Goal: Task Accomplishment & Management: Manage account settings

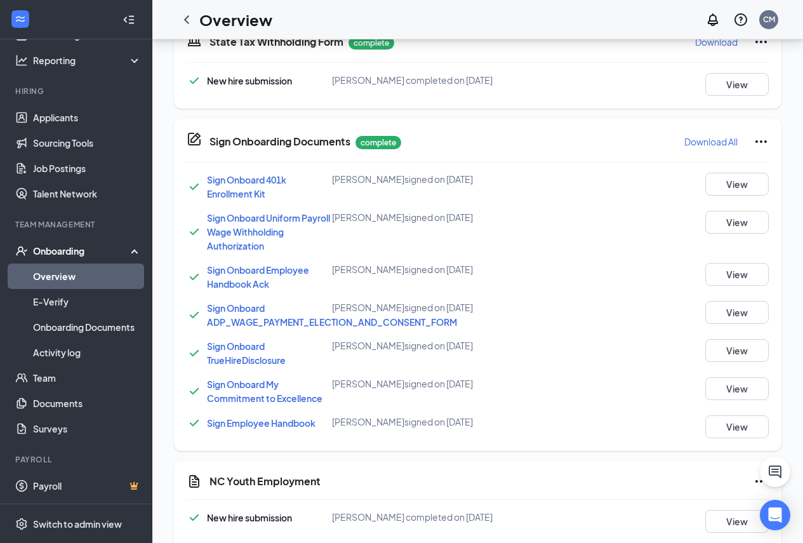
scroll to position [803, 0]
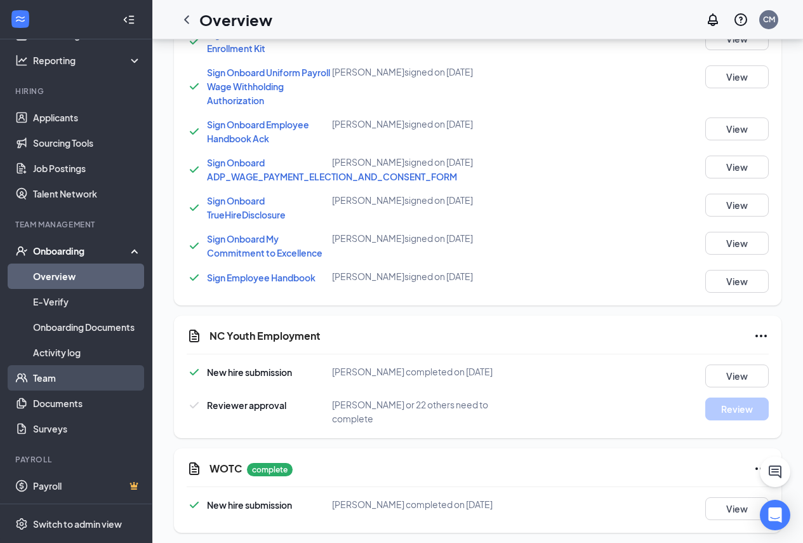
click at [84, 370] on link "Team" at bounding box center [87, 377] width 109 height 25
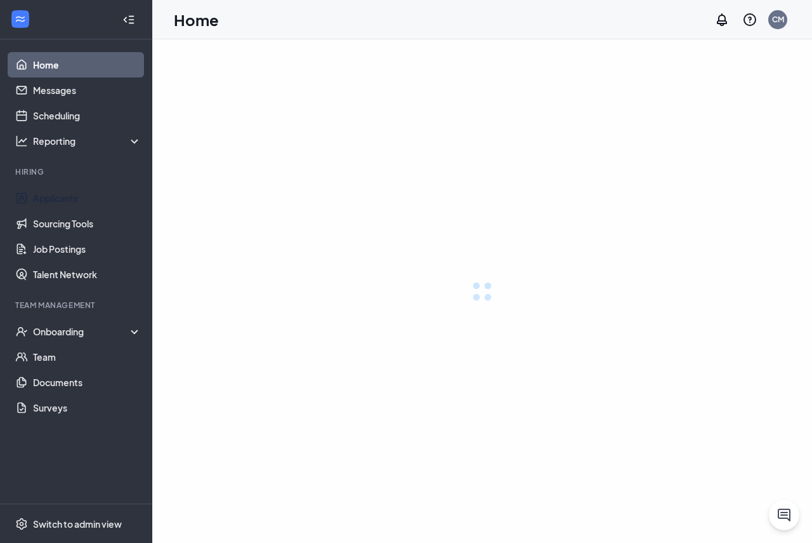
click at [92, 197] on link "Applicants" at bounding box center [87, 197] width 109 height 25
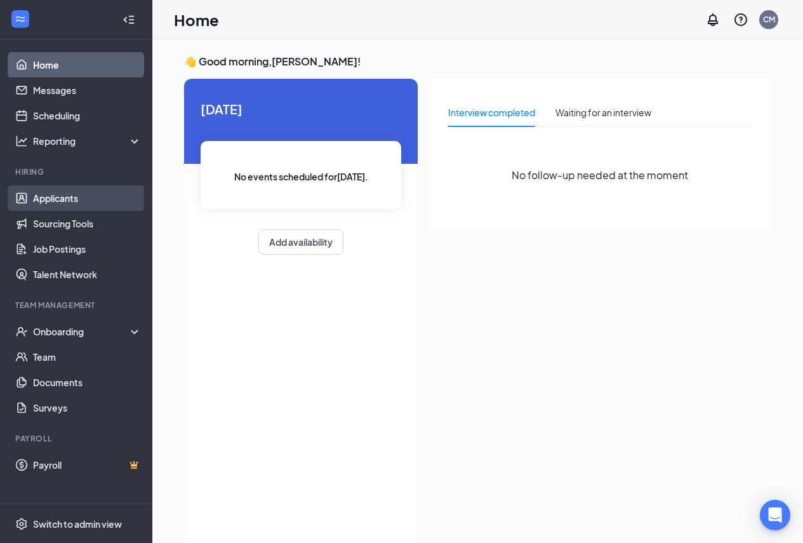
click at [90, 192] on link "Applicants" at bounding box center [87, 197] width 109 height 25
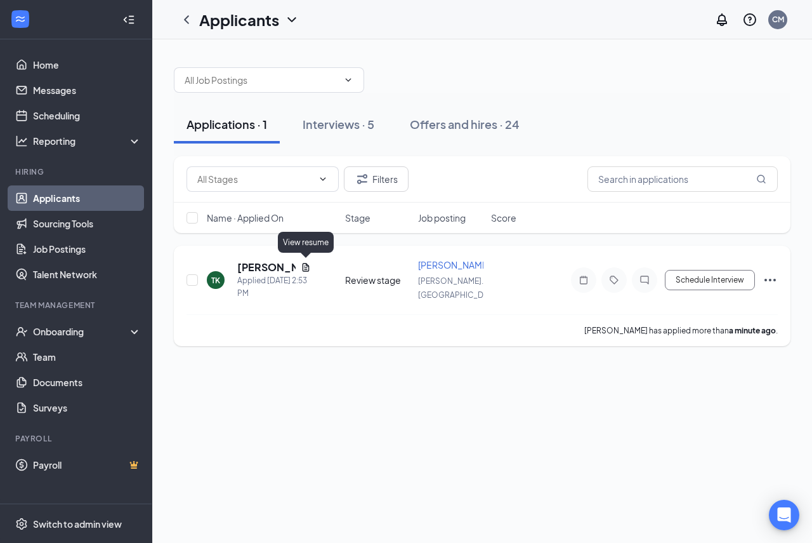
click at [305, 263] on icon "Document" at bounding box center [306, 267] width 10 height 10
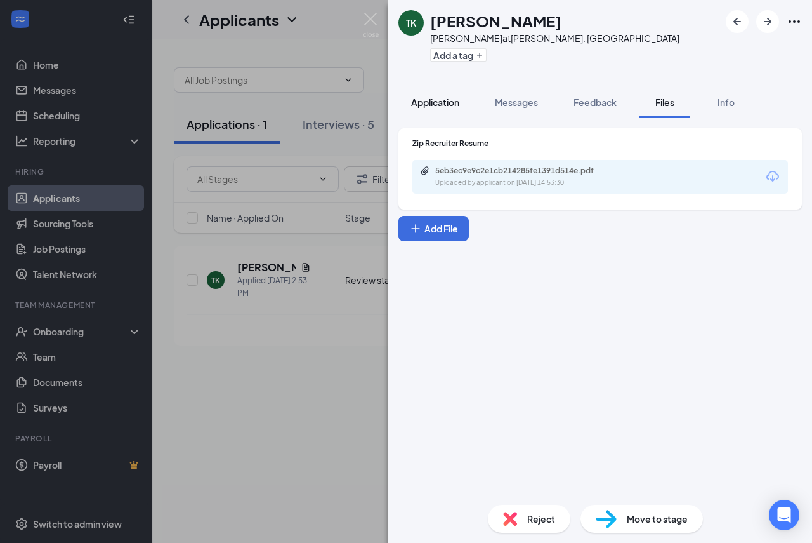
click at [447, 102] on span "Application" at bounding box center [435, 101] width 48 height 11
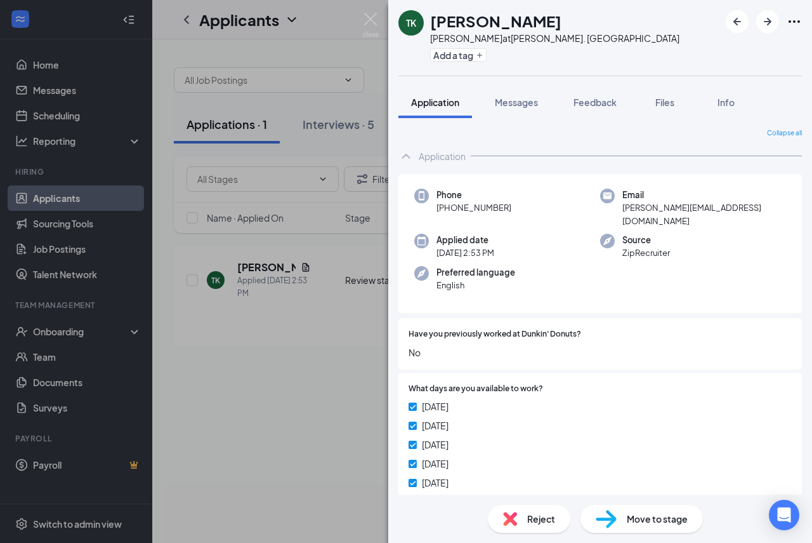
click at [640, 246] on span "ZipRecruiter" at bounding box center [647, 252] width 48 height 13
click at [535, 266] on div "Preferred language English" at bounding box center [507, 279] width 186 height 26
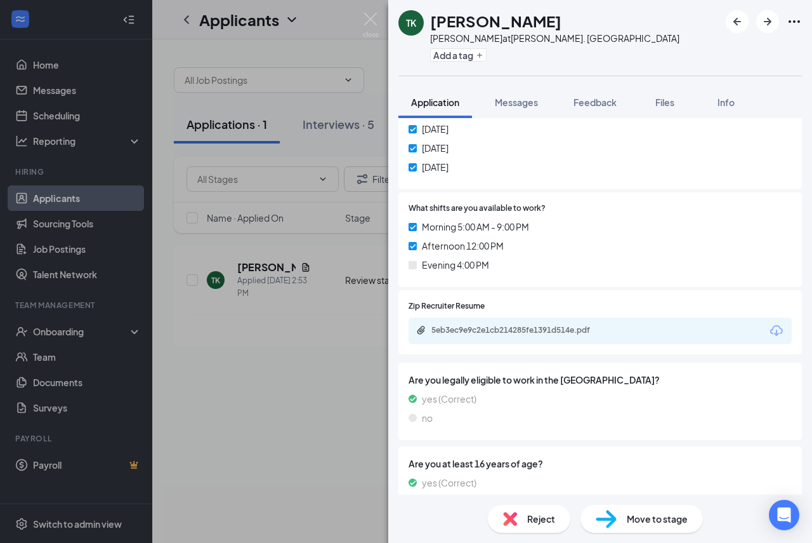
scroll to position [373, 0]
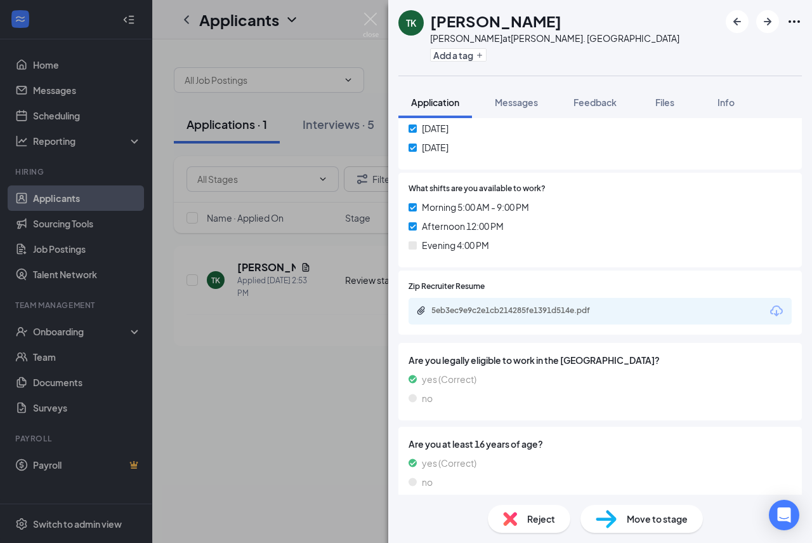
click at [536, 305] on div "5eb3ec9e9c2e1cb214285fe1391d514e.pdf" at bounding box center [521, 310] width 178 height 10
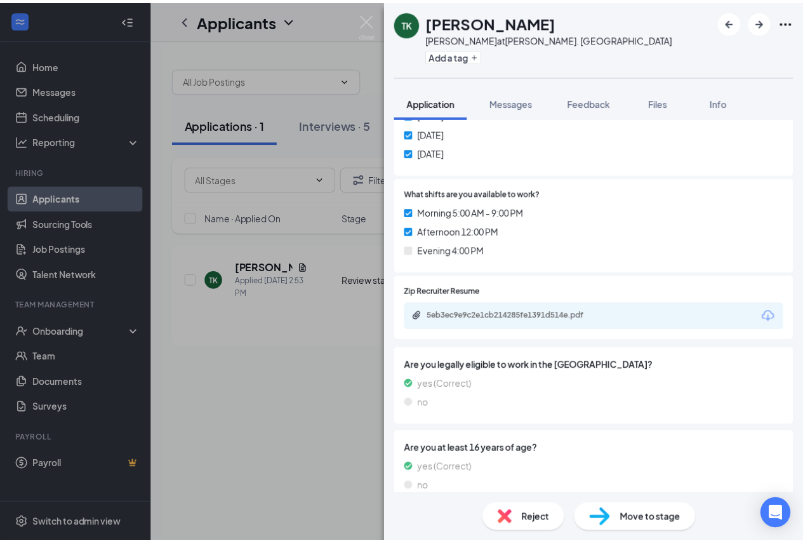
scroll to position [51, 0]
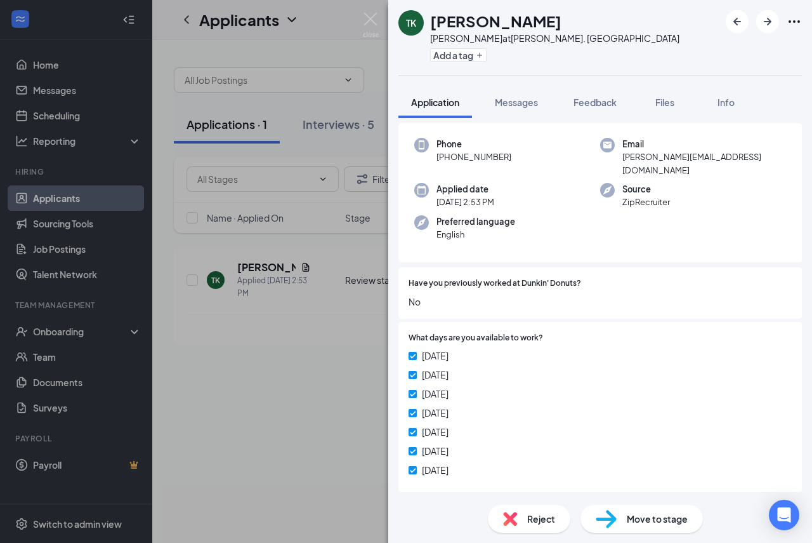
click at [645, 519] on span "Move to stage" at bounding box center [657, 519] width 61 height 14
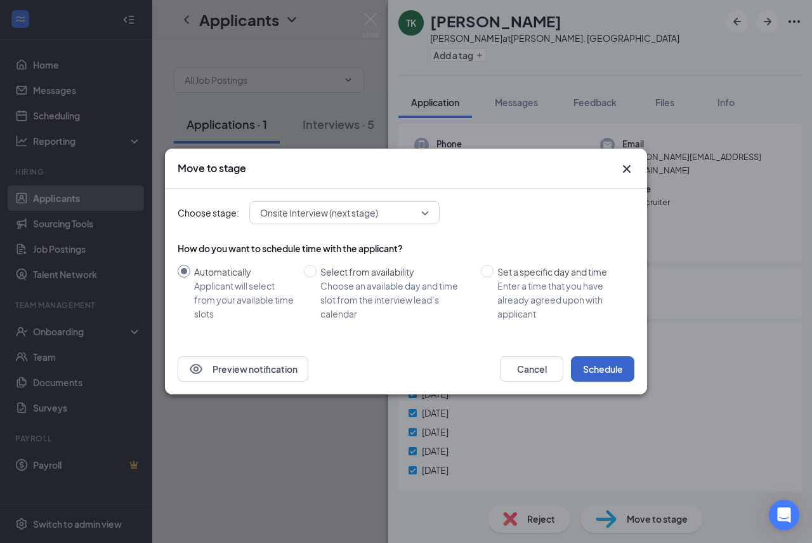
click at [626, 379] on button "Schedule" at bounding box center [602, 368] width 63 height 25
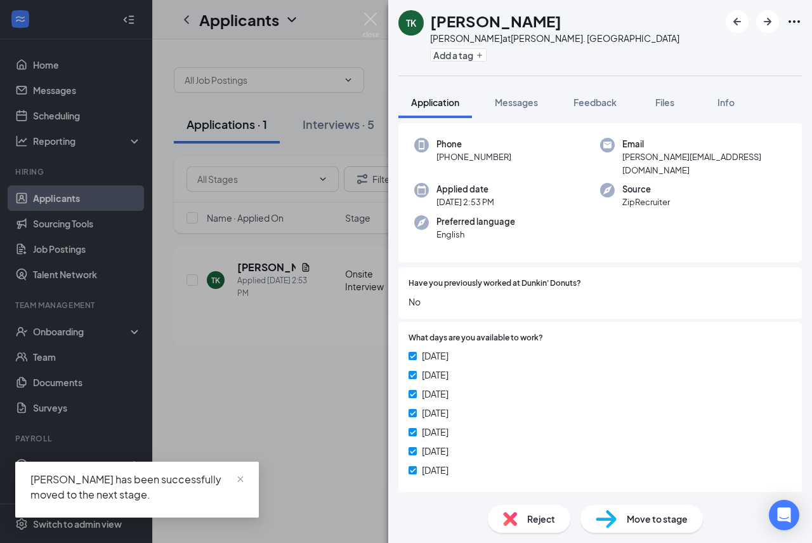
click at [324, 131] on div "TK [PERSON_NAME] at [PERSON_NAME]. Raleigh Add a tag Application Messages Feedb…" at bounding box center [406, 271] width 812 height 543
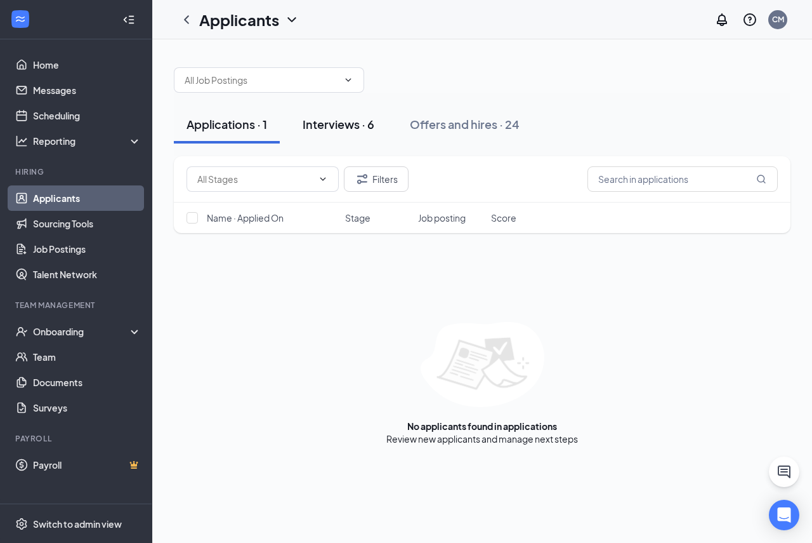
click at [319, 120] on div "Interviews · 6" at bounding box center [339, 124] width 72 height 16
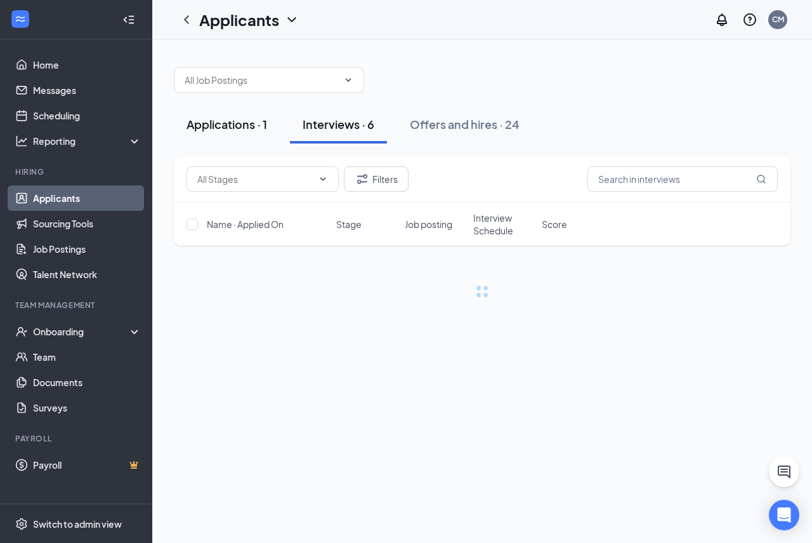
click at [239, 134] on button "Applications · 1" at bounding box center [227, 124] width 106 height 38
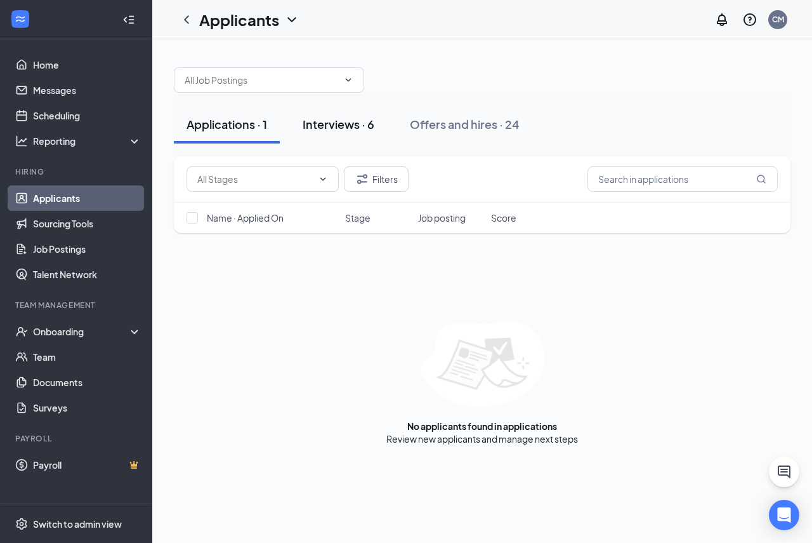
click at [339, 130] on div "Interviews · 6" at bounding box center [339, 124] width 72 height 16
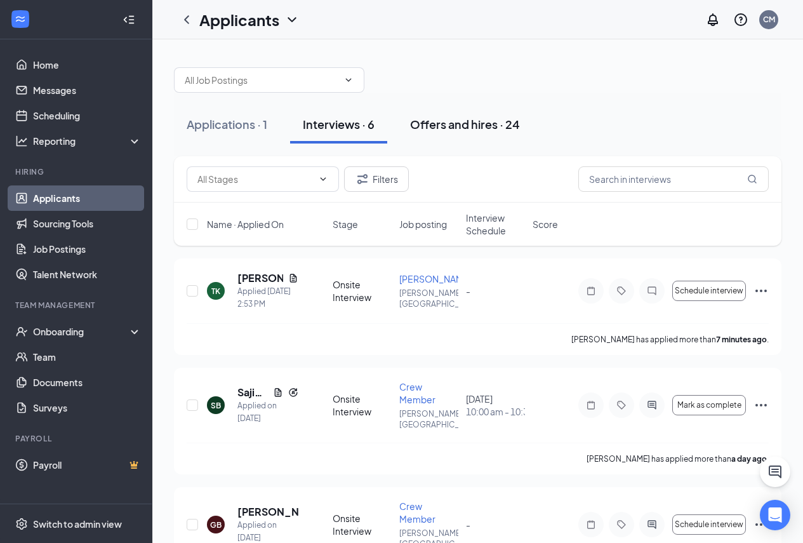
click at [467, 110] on button "Offers and hires · 24" at bounding box center [464, 124] width 135 height 38
